Goal: Use online tool/utility: Use online tool/utility

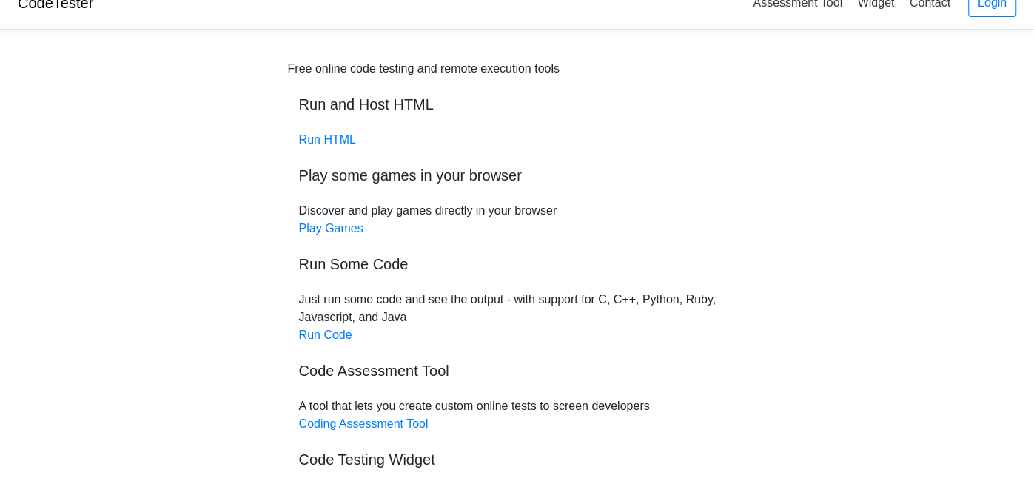
scroll to position [24, 0]
click at [321, 143] on link "Run HTML" at bounding box center [327, 138] width 57 height 13
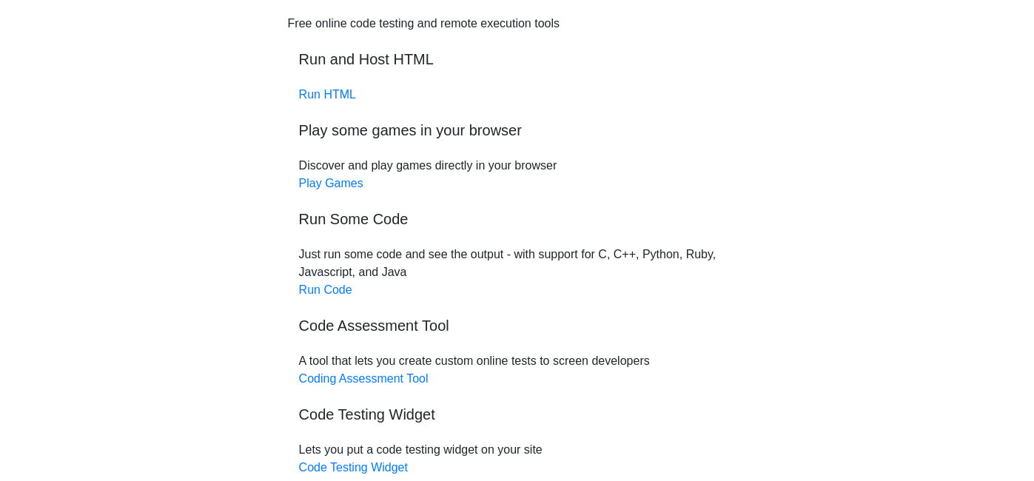
scroll to position [71, 0]
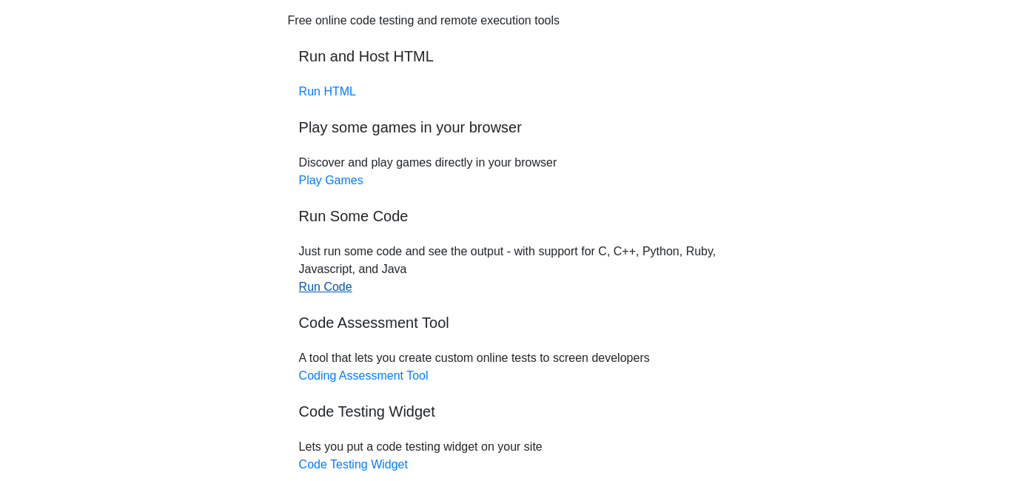
click at [326, 289] on link "Run Code" at bounding box center [325, 287] width 53 height 13
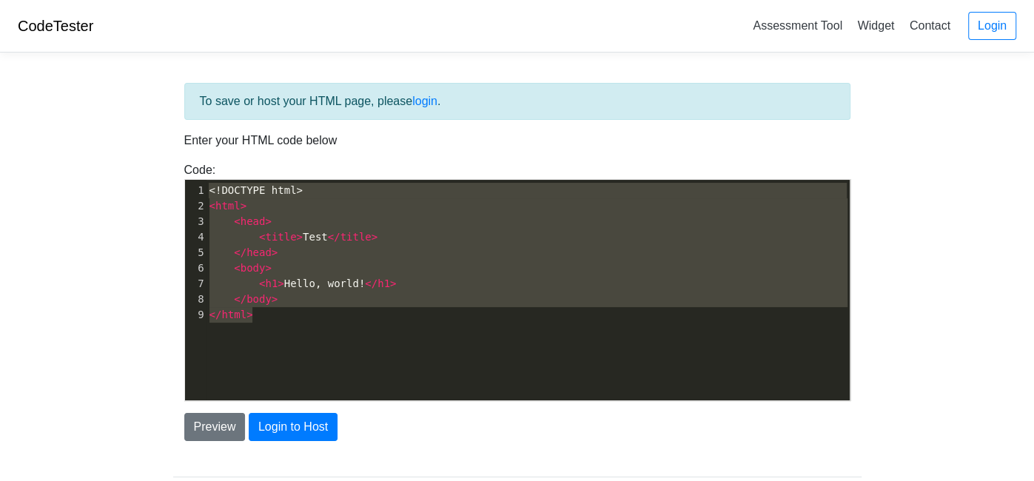
type textarea "<!DOCTYPE html> <html> <head> <title>Test</title> </head> <body> <h1>Hello, wor…"
drag, startPoint x: 256, startPoint y: 318, endPoint x: 204, endPoint y: 149, distance: 176.5
click at [204, 149] on div "To save or host your HTML page, please login . Enter your HTML code below Code:…" at bounding box center [517, 262] width 688 height 358
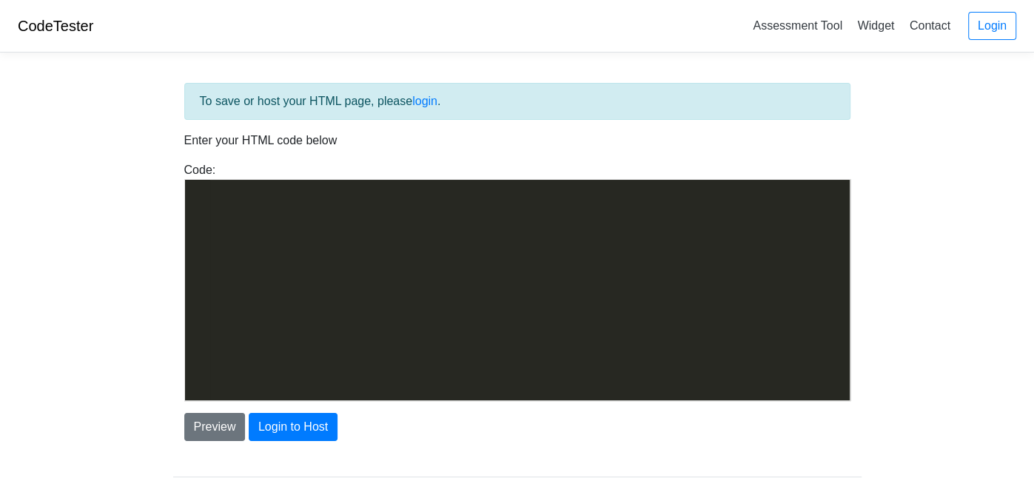
scroll to position [3204, 0]
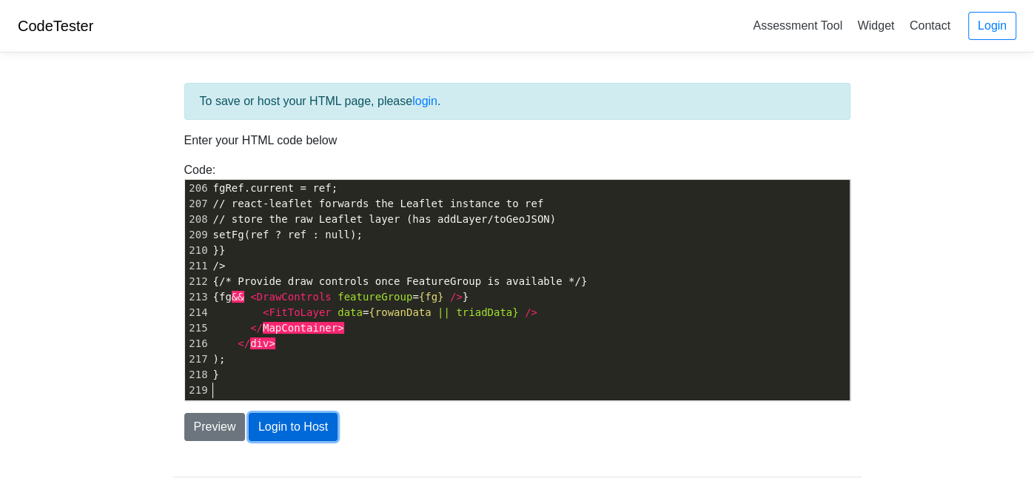
click at [283, 435] on button "Login to Host" at bounding box center [293, 427] width 89 height 28
click at [228, 435] on button "Preview" at bounding box center [214, 427] width 61 height 28
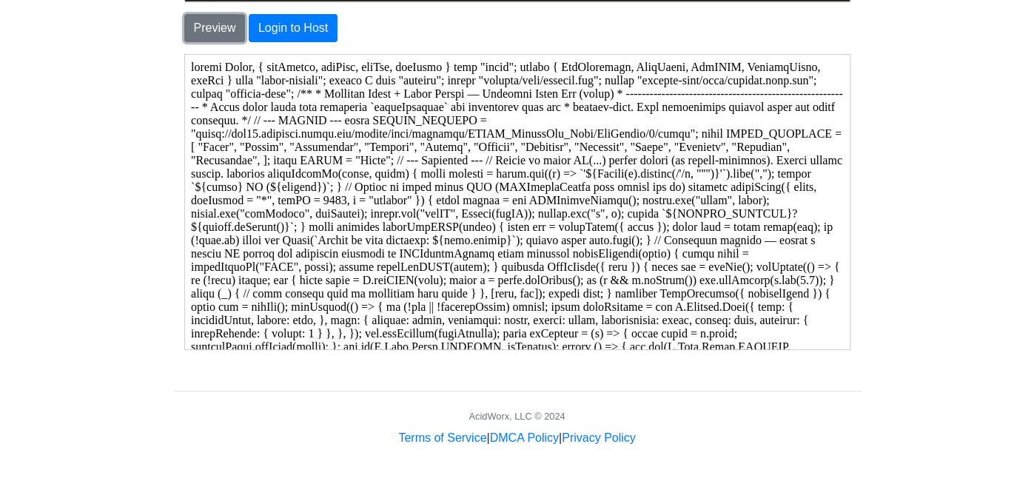
scroll to position [0, 0]
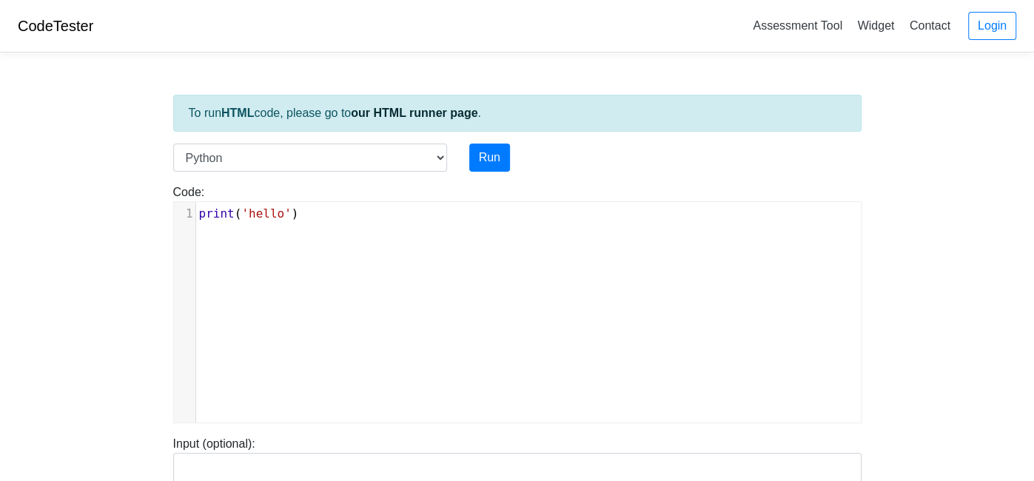
click at [326, 238] on div "xxxxxxxxxx 1 print ( 'hello' )" at bounding box center [528, 323] width 709 height 243
type textarea "rint('hello')"
type textarea "print('hello')"
drag, startPoint x: 323, startPoint y: 229, endPoint x: 198, endPoint y: 215, distance: 125.2
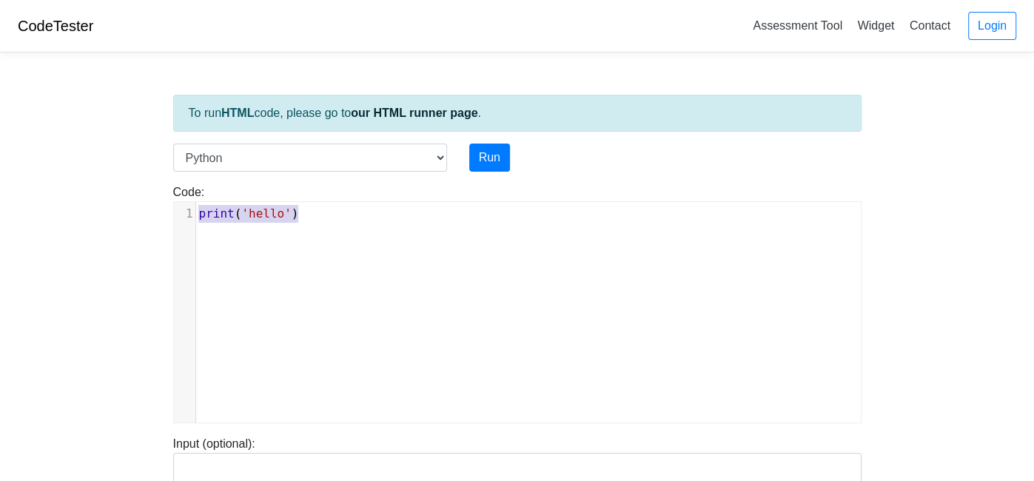
click at [198, 215] on div "x 1 print ( 'hello' )" at bounding box center [528, 323] width 709 height 243
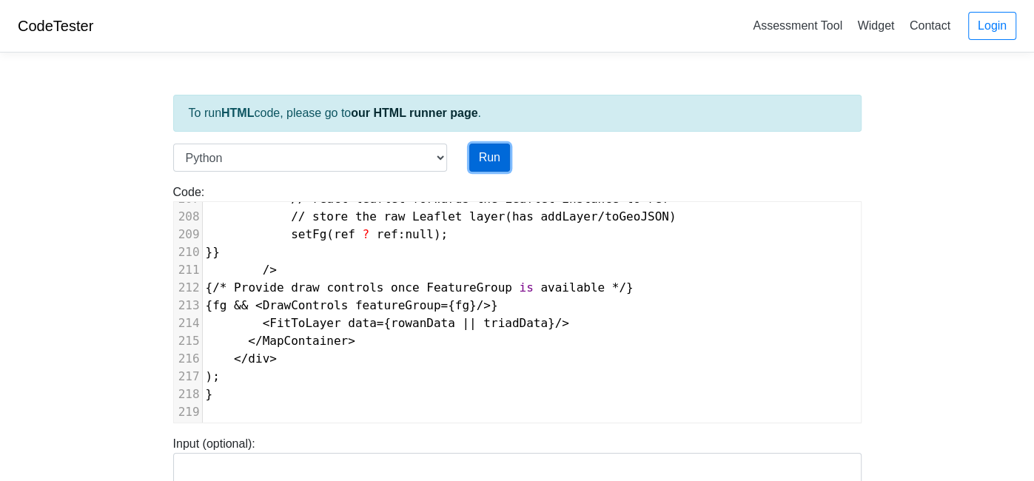
click at [492, 161] on button "Run" at bounding box center [489, 158] width 41 height 28
type input "https://codetester.io/runner?s=ZeX3BBqDlv"
type textarea "Submission status: Runtime Error (NZEC) Stderr: File "script.py", line 1 import…"
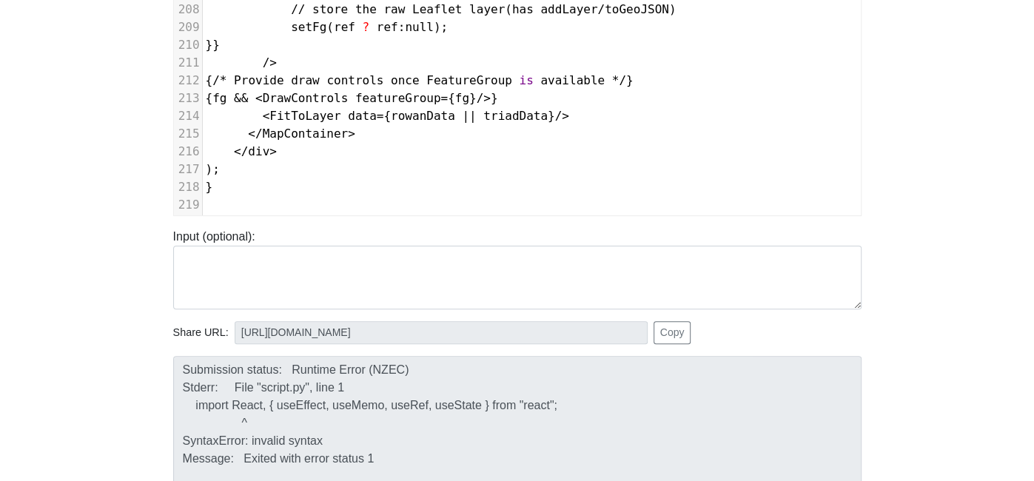
scroll to position [0, 0]
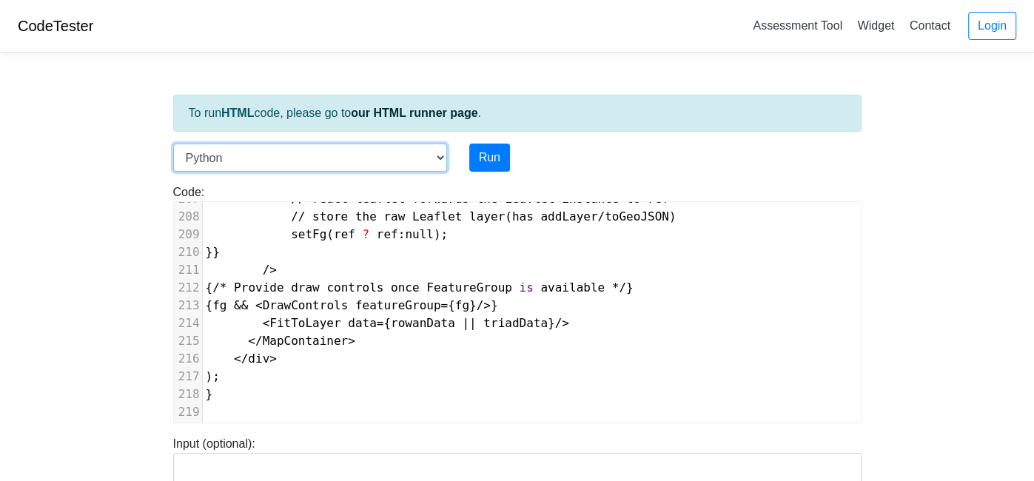
click at [400, 153] on select "C C++ Go Java Javascript Python Ruby" at bounding box center [310, 158] width 274 height 28
select select "javascript"
click at [173, 144] on select "C C++ Go Java Javascript Python Ruby" at bounding box center [310, 158] width 274 height 28
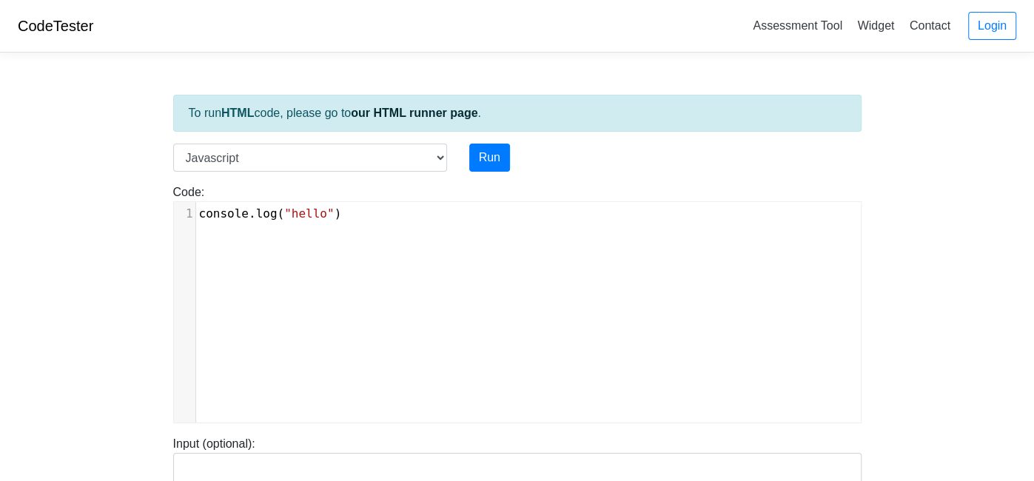
scroll to position [5, 0]
type textarea "console.log("hello")"
drag, startPoint x: 359, startPoint y: 224, endPoint x: 151, endPoint y: 201, distance: 209.2
click at [151, 201] on body "CodeTester Assessment Tool Widget Contact Login To run HTML code, please go to …" at bounding box center [517, 395] width 1034 height 790
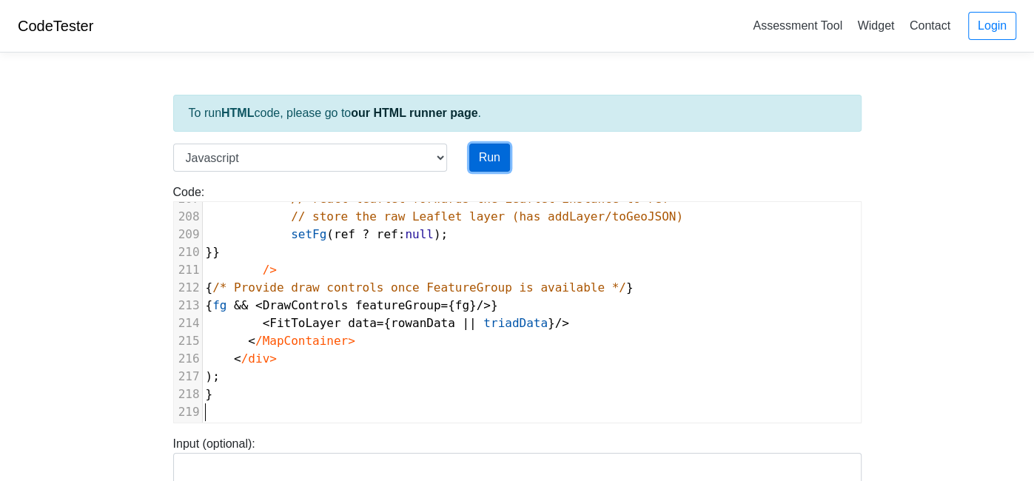
click at [481, 153] on button "Run" at bounding box center [489, 158] width 41 height 28
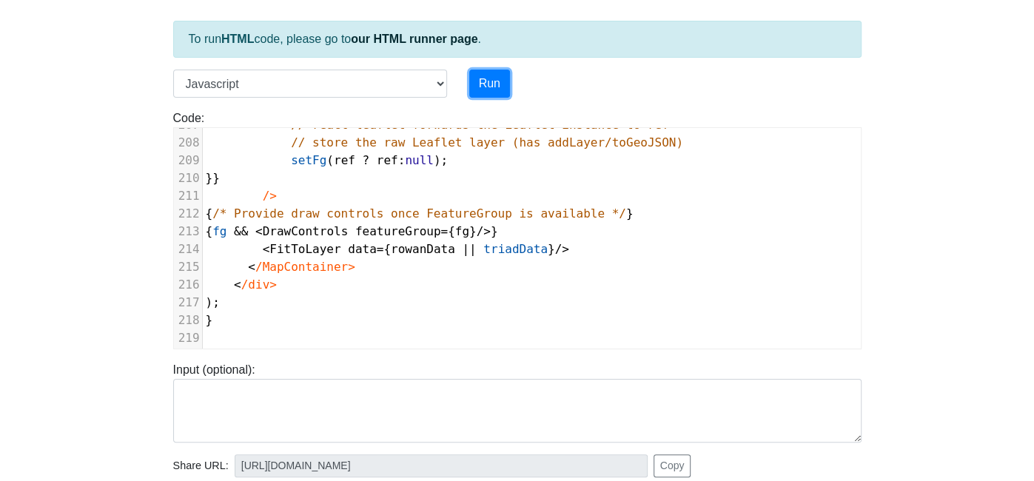
type input "https://codetester.io/runner?s=gVXBBBgVXQ"
type textarea "Submission status: Runtime Error (NZEC) Stderr: /box/script.js:1 import React, …"
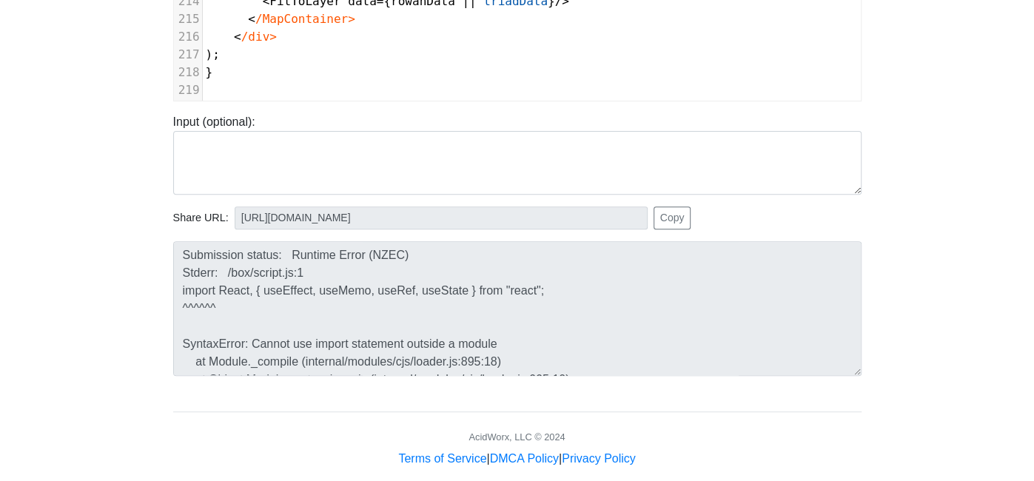
scroll to position [0, 0]
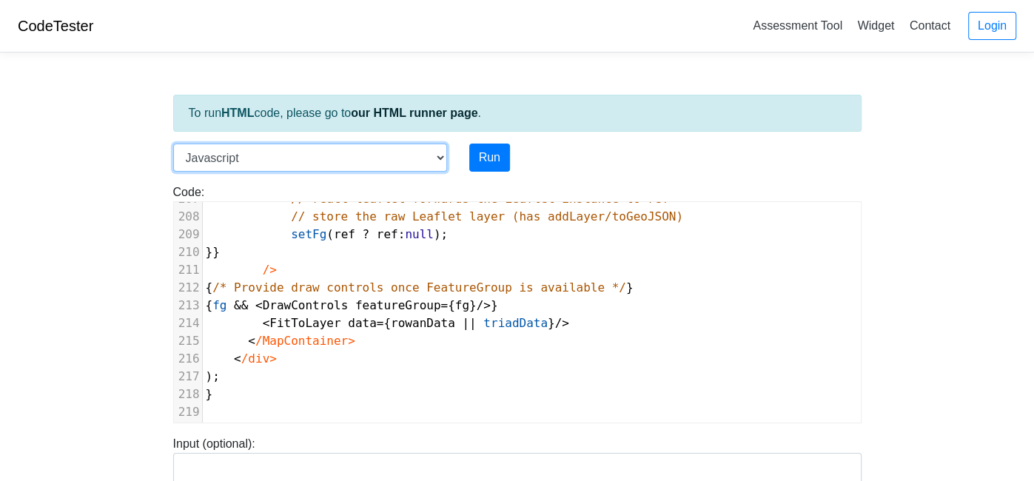
click at [255, 154] on select "C C++ Go Java Javascript Python Ruby" at bounding box center [310, 158] width 274 height 28
click at [430, 111] on link "our HTML runner page" at bounding box center [414, 113] width 127 height 13
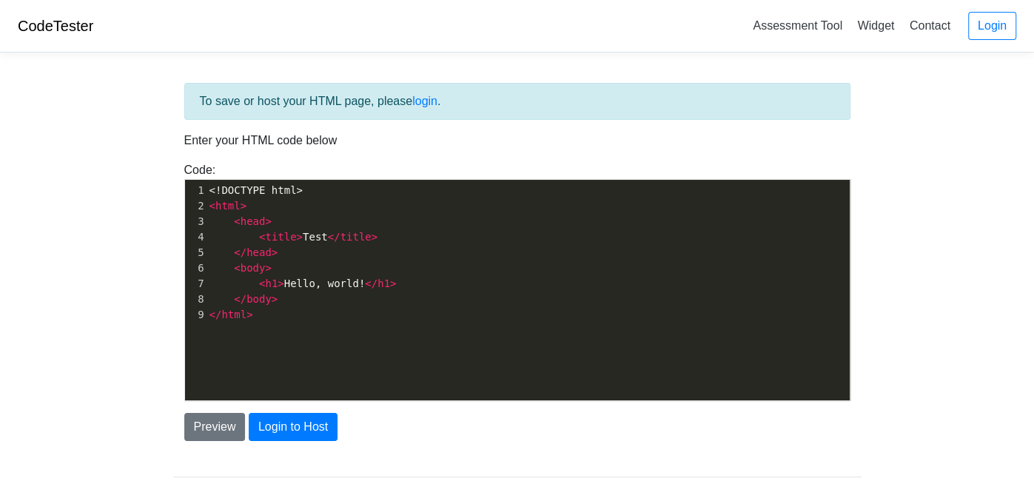
scroll to position [5, 0]
type textarea "<!DOCTYPE html> <html> <head> <title>Test</title> </head> <body> <h1>Hello, wor…"
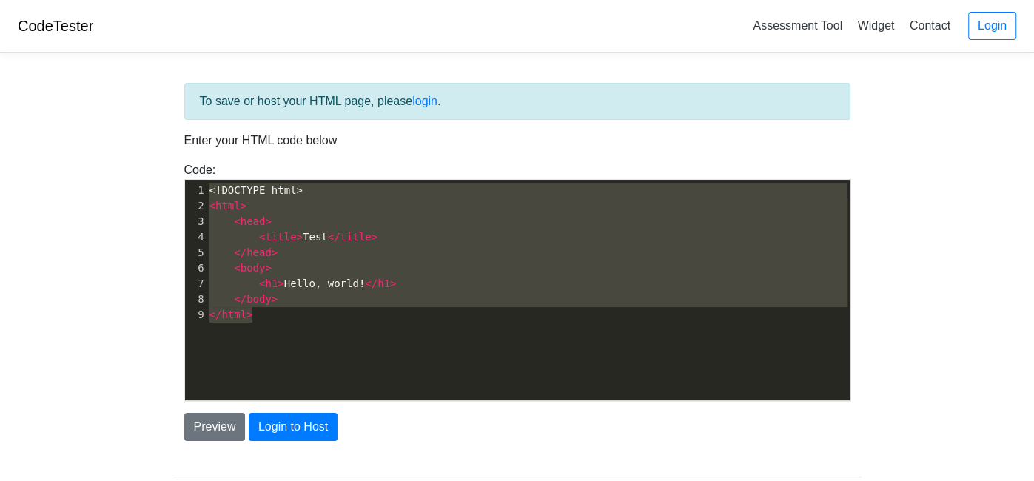
drag, startPoint x: 284, startPoint y: 312, endPoint x: 196, endPoint y: 170, distance: 167.2
click at [196, 170] on div "Code: <!DOCTYPE html> <html> <head> <title>Test</title> </head> <body> <h1>Hell…" at bounding box center [517, 281] width 688 height 240
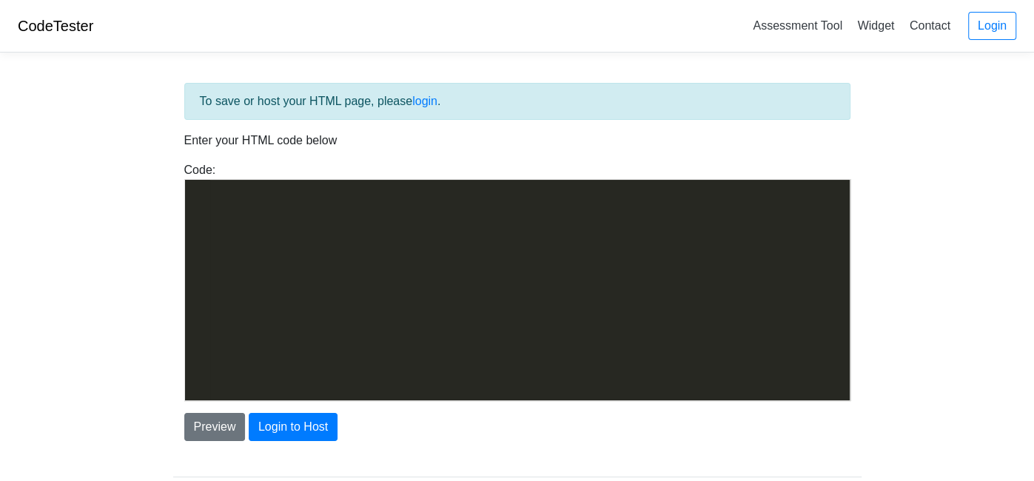
scroll to position [3204, 0]
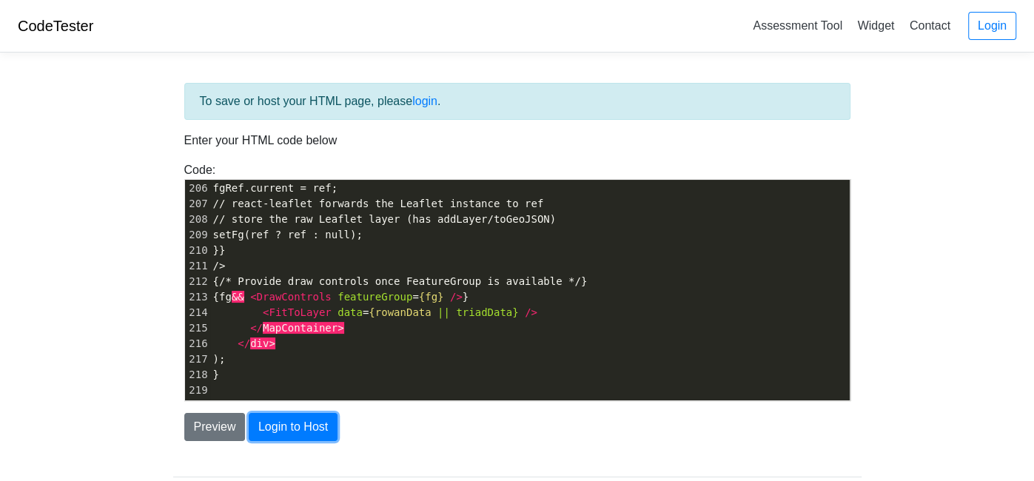
drag, startPoint x: 311, startPoint y: 430, endPoint x: 229, endPoint y: 463, distance: 88.7
click at [229, 463] on div "To save or host your HTML page, please login . Enter your HTML code below Code:…" at bounding box center [517, 298] width 711 height 469
click at [212, 417] on button "Preview" at bounding box center [214, 427] width 61 height 28
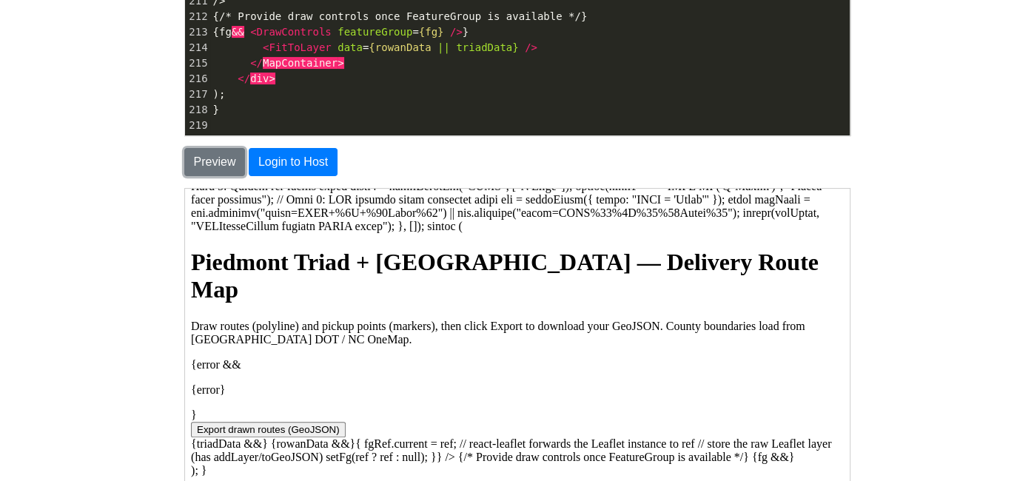
scroll to position [399, 0]
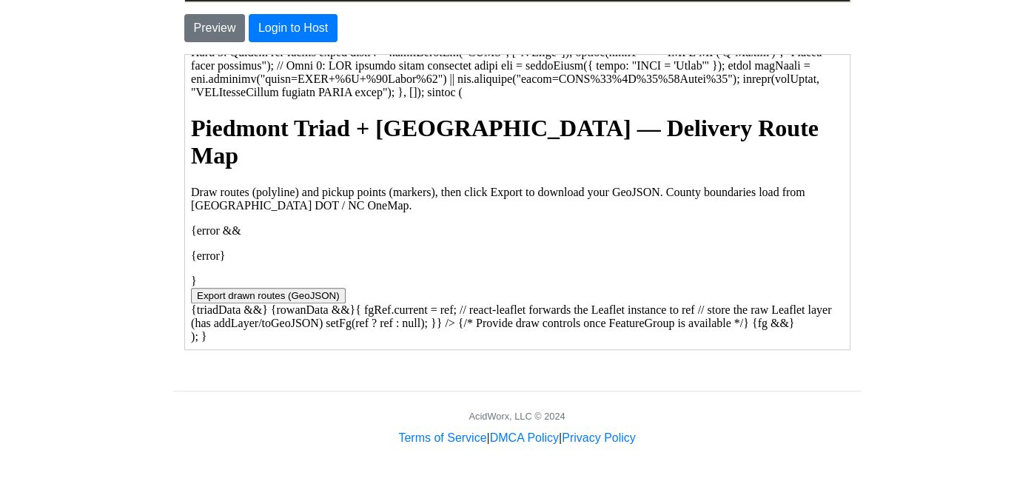
click at [281, 295] on button "Export drawn routes (GeoJSON)" at bounding box center [266, 295] width 155 height 16
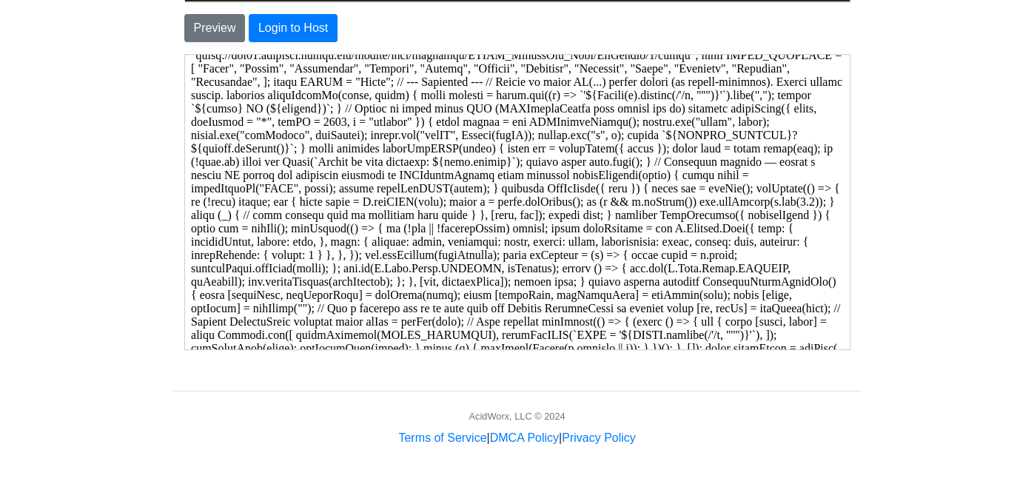
scroll to position [0, 0]
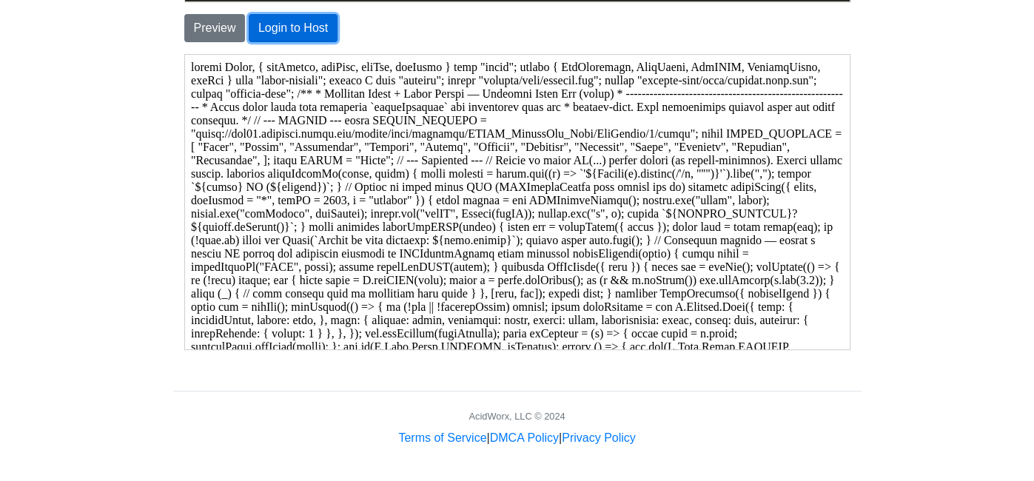
click at [293, 23] on button "Login to Host" at bounding box center [293, 28] width 89 height 28
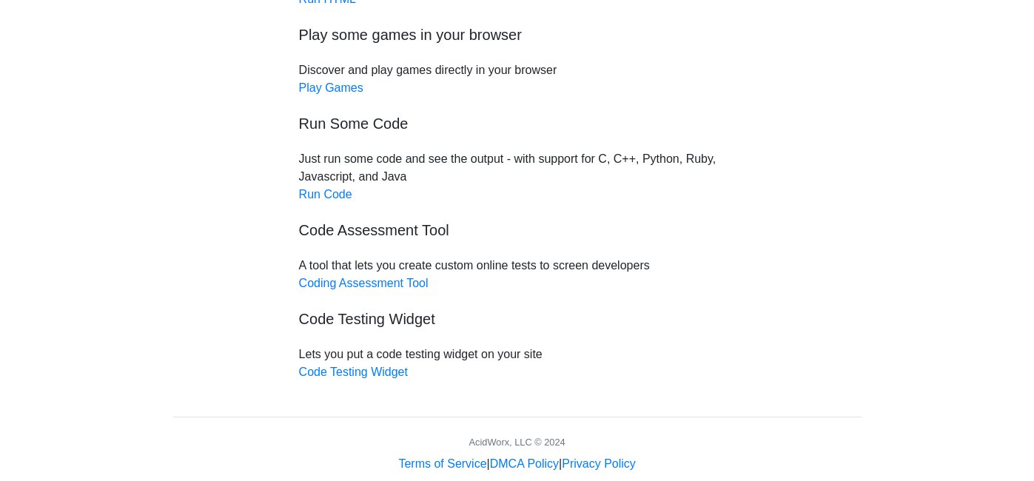
scroll to position [167, 0]
